Goal: Find specific page/section: Find specific page/section

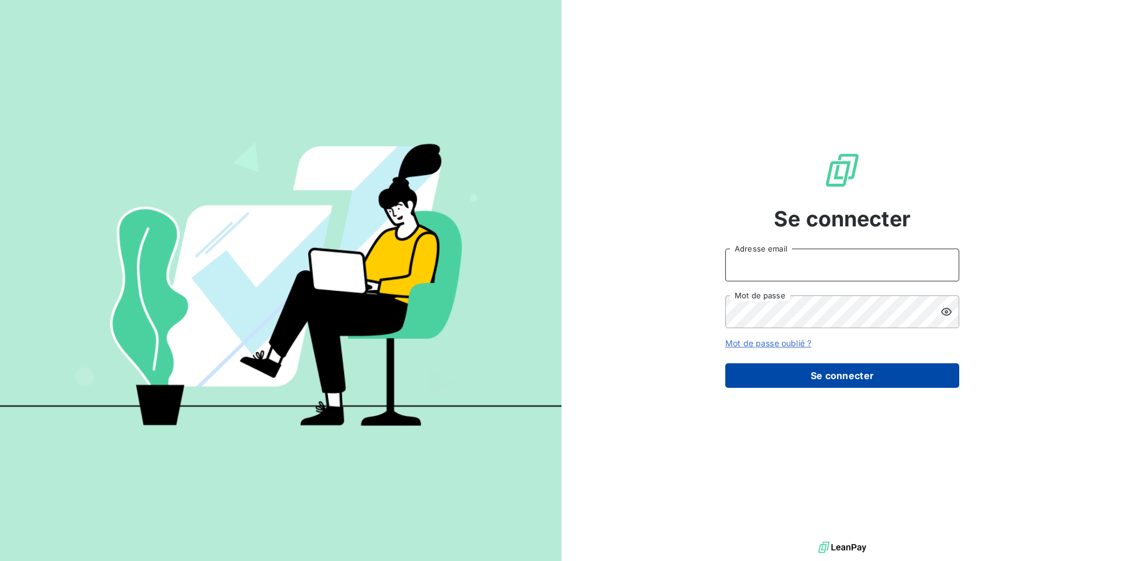
type input "[EMAIL_ADDRESS][DOMAIN_NAME]"
click at [853, 388] on button "Se connecter" at bounding box center [842, 375] width 234 height 25
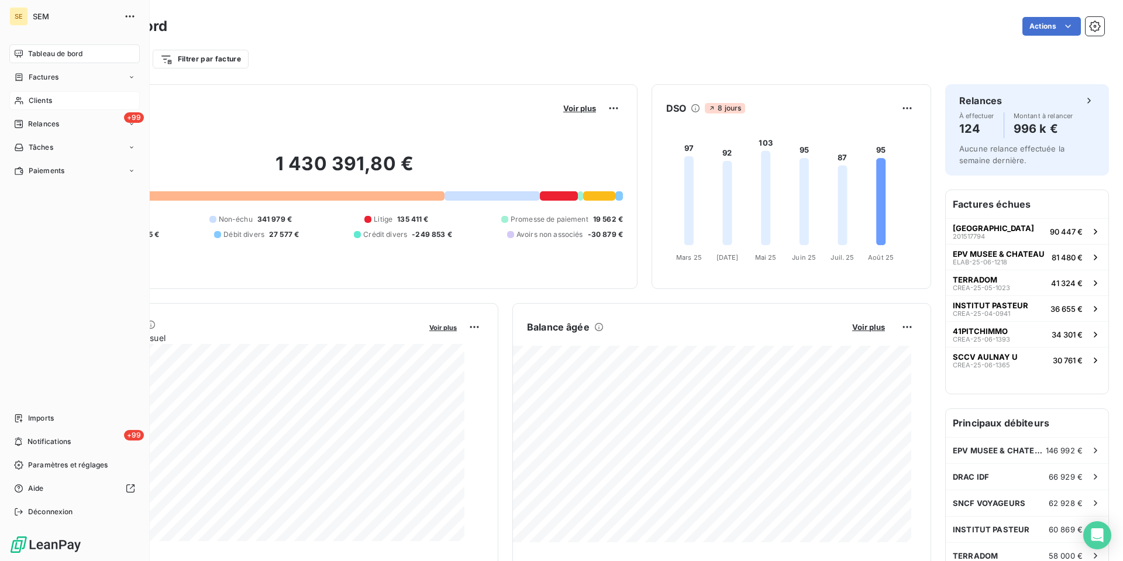
click at [30, 110] on div "Clients" at bounding box center [74, 100] width 130 height 19
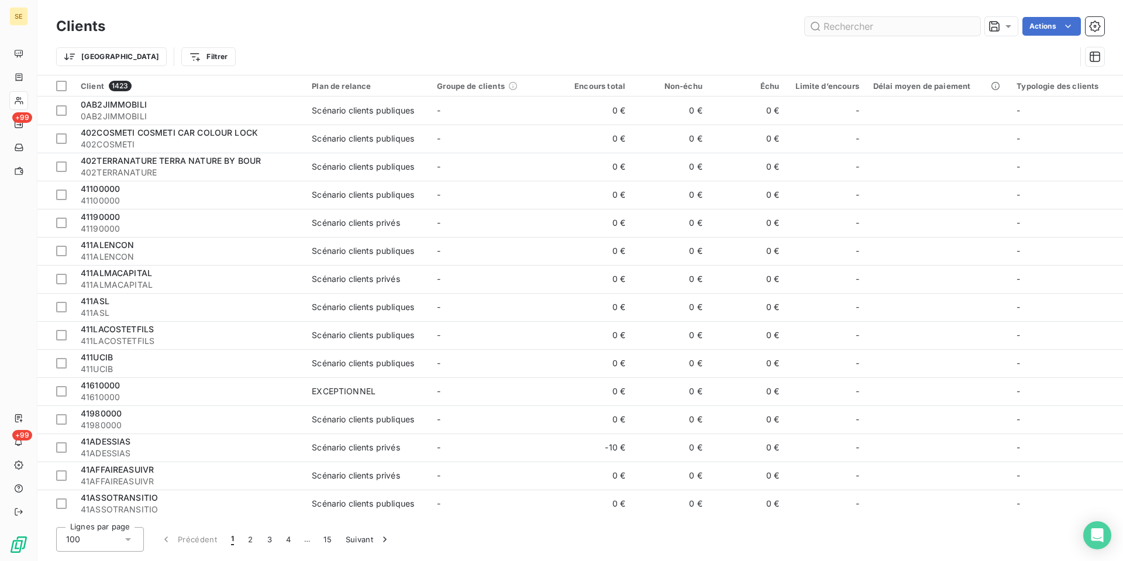
click at [871, 26] on input "text" at bounding box center [893, 26] width 176 height 19
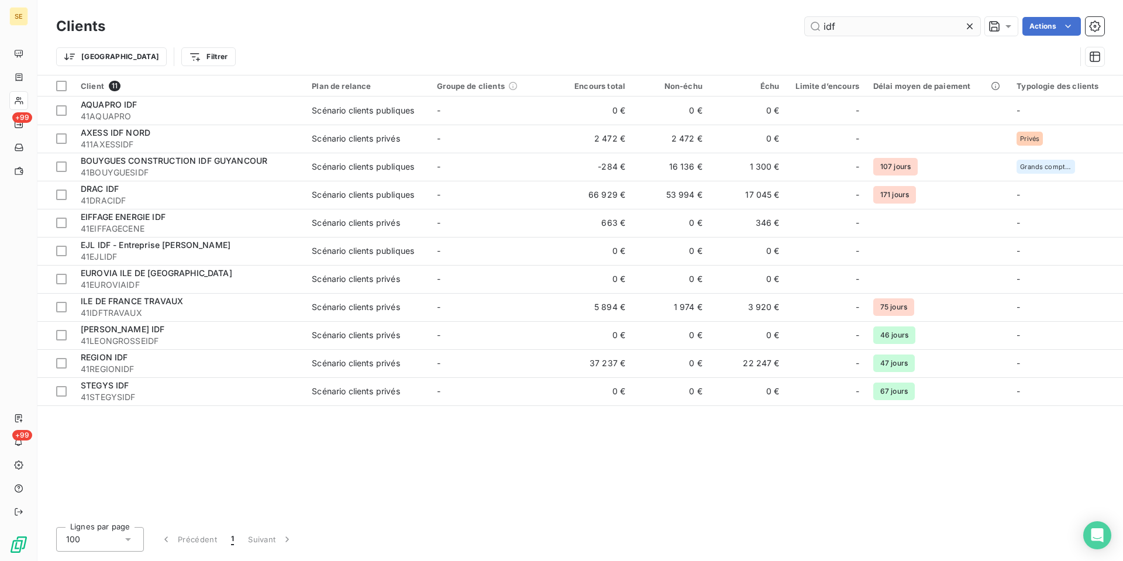
type input "idf"
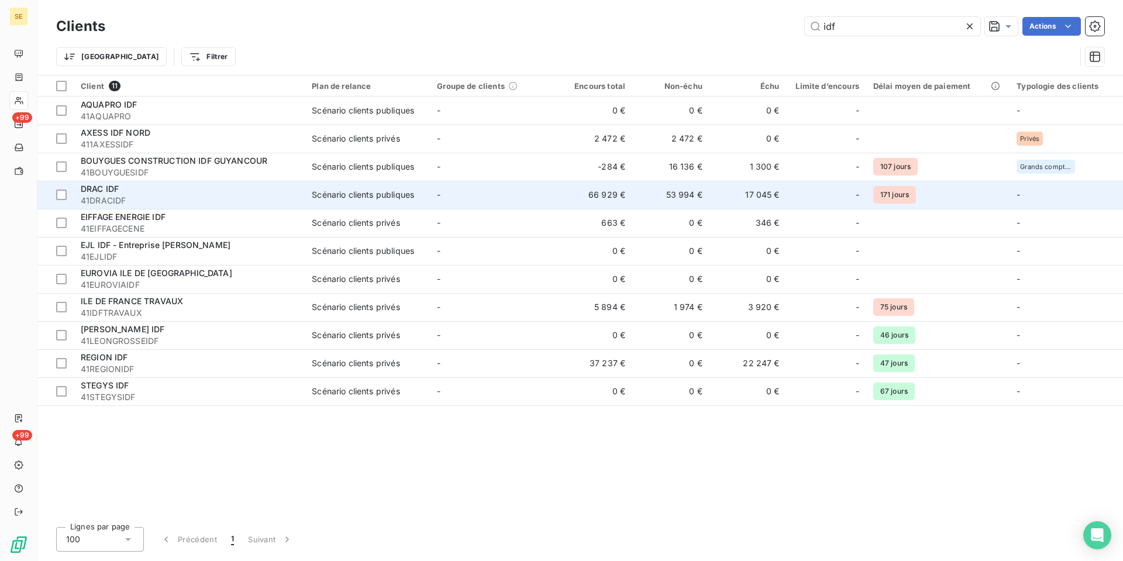
click at [555, 209] on td "-" at bounding box center [492, 195] width 125 height 28
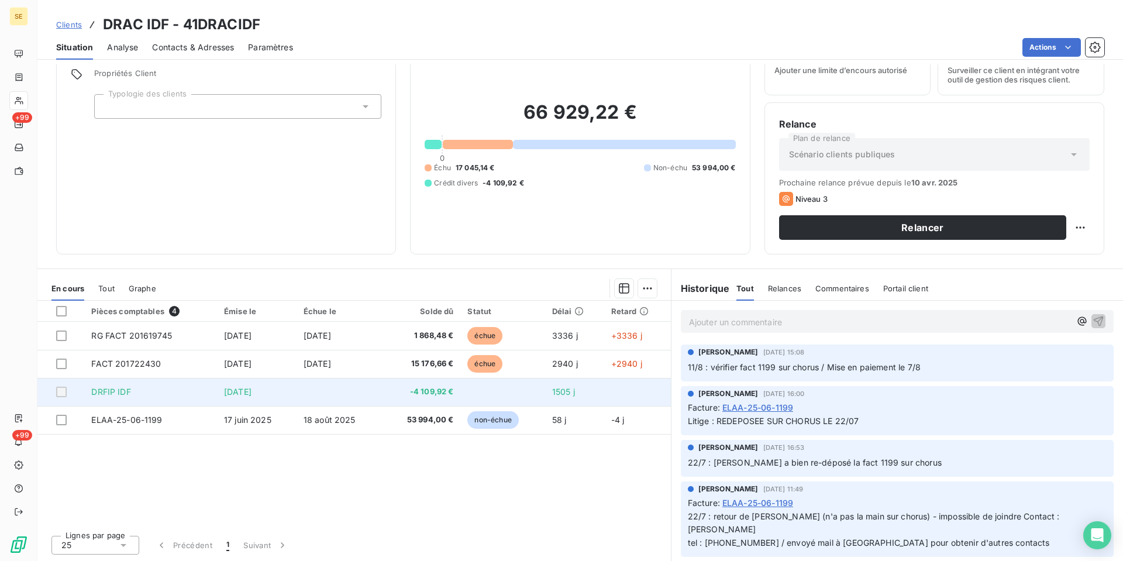
scroll to position [51, 0]
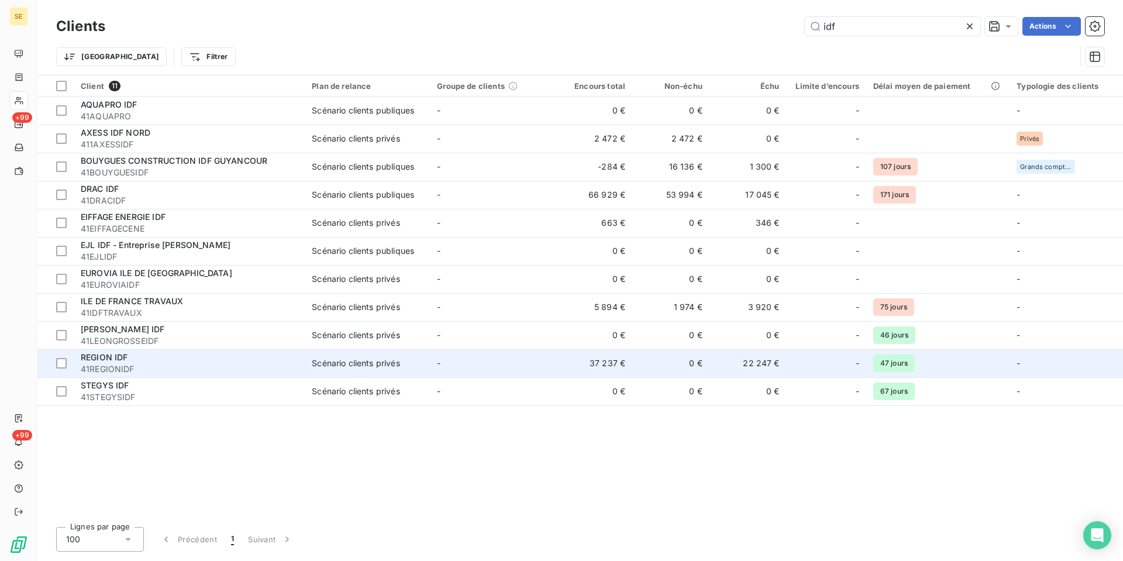
click at [178, 375] on span "41REGIONIDF" at bounding box center [189, 369] width 217 height 12
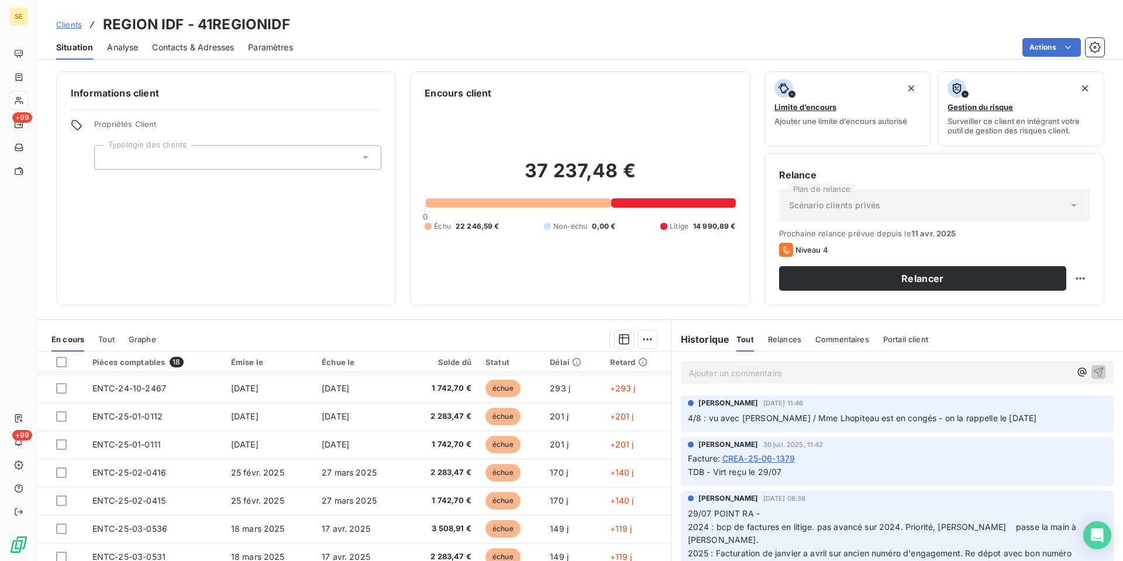
scroll to position [176, 0]
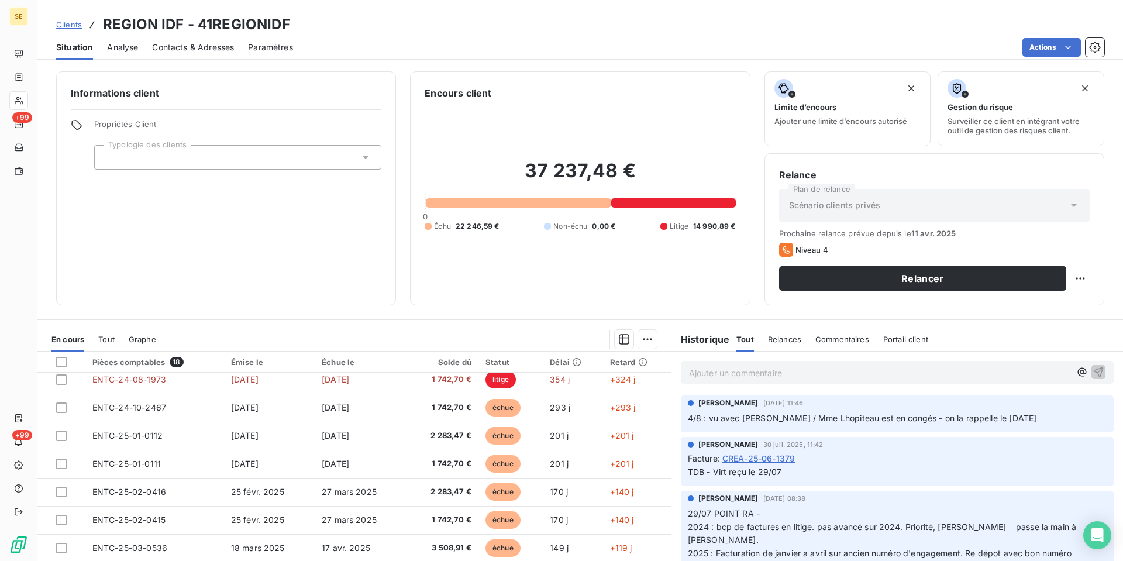
click at [755, 380] on p "Ajouter un commentaire ﻿" at bounding box center [879, 373] width 381 height 15
click at [1094, 377] on icon "button" at bounding box center [1099, 372] width 10 height 10
